Goal: Task Accomplishment & Management: Manage account settings

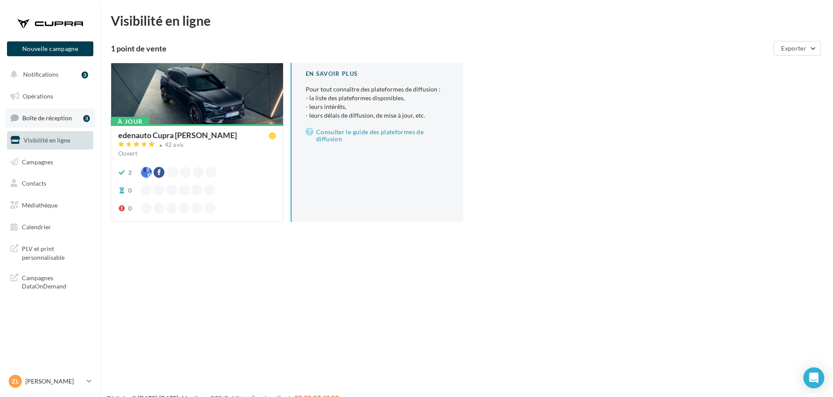
click at [61, 120] on span "Boîte de réception" at bounding box center [47, 117] width 50 height 7
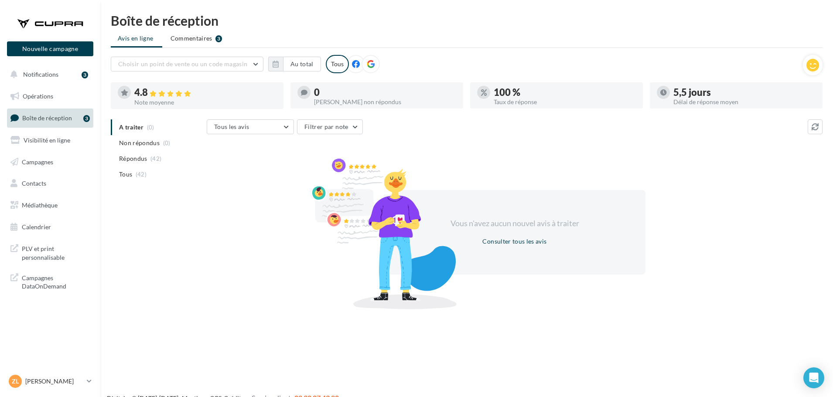
click at [53, 121] on span "Boîte de réception" at bounding box center [47, 117] width 50 height 7
click at [45, 382] on p "[PERSON_NAME]" at bounding box center [54, 381] width 58 height 9
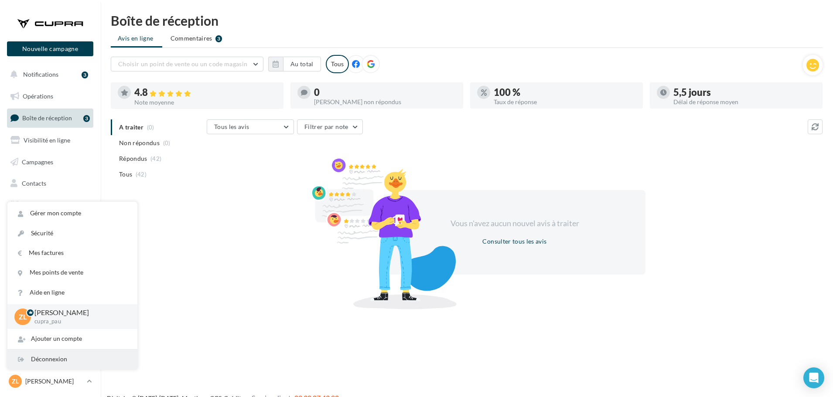
click at [69, 364] on div "Déconnexion" at bounding box center [72, 360] width 130 height 20
